Goal: Task Accomplishment & Management: Manage account settings

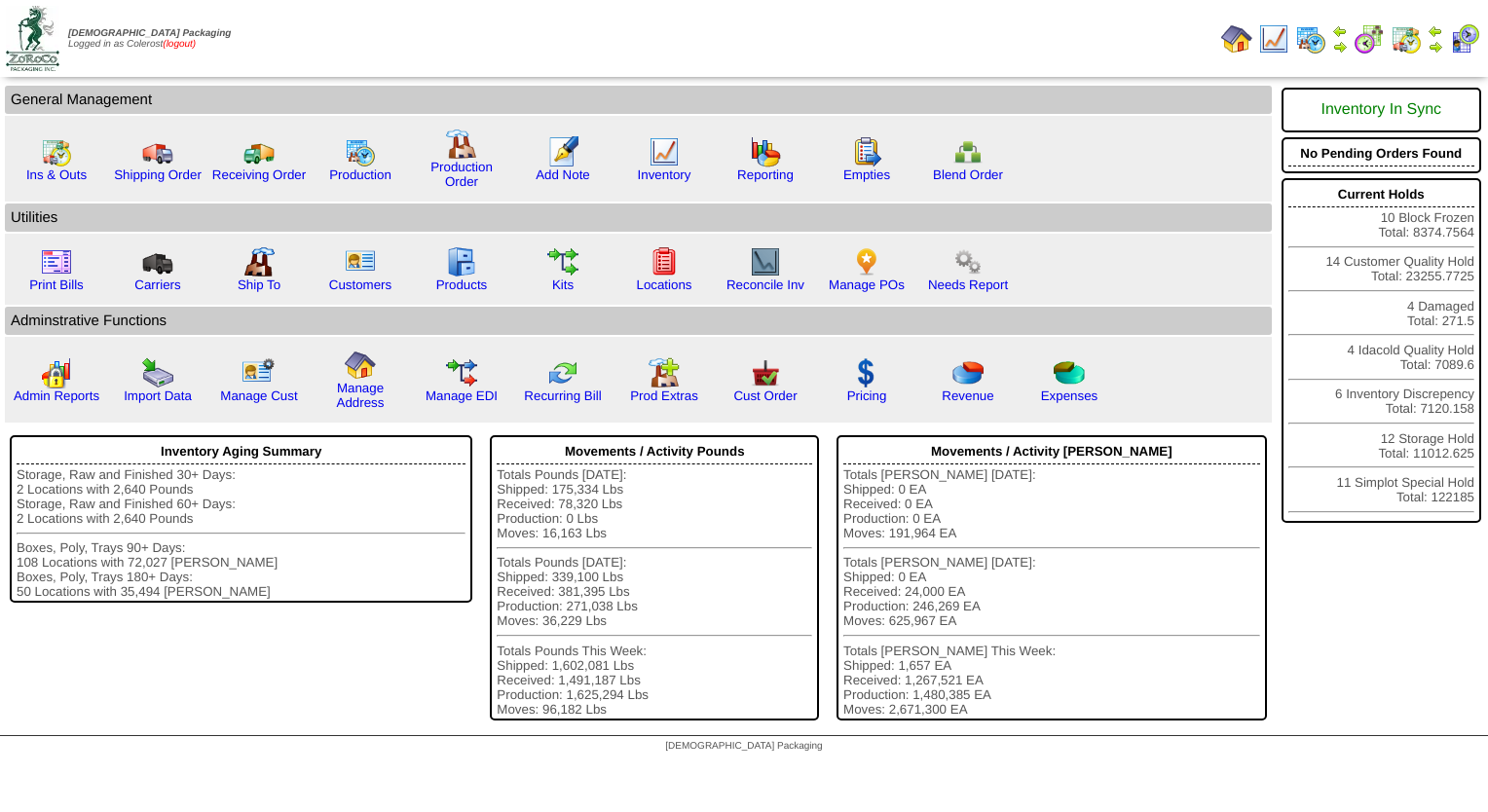
click at [189, 42] on link "(logout)" at bounding box center [179, 44] width 33 height 11
